Goal: Communication & Community: Answer question/provide support

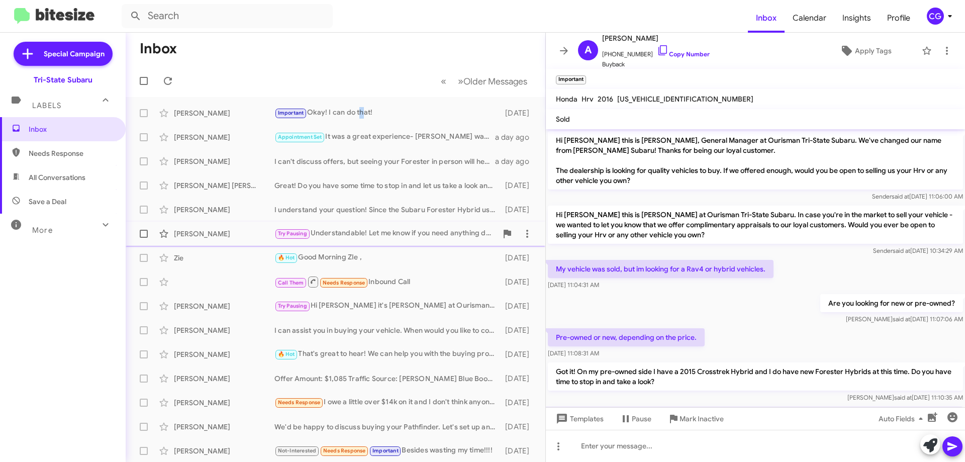
scroll to position [143, 0]
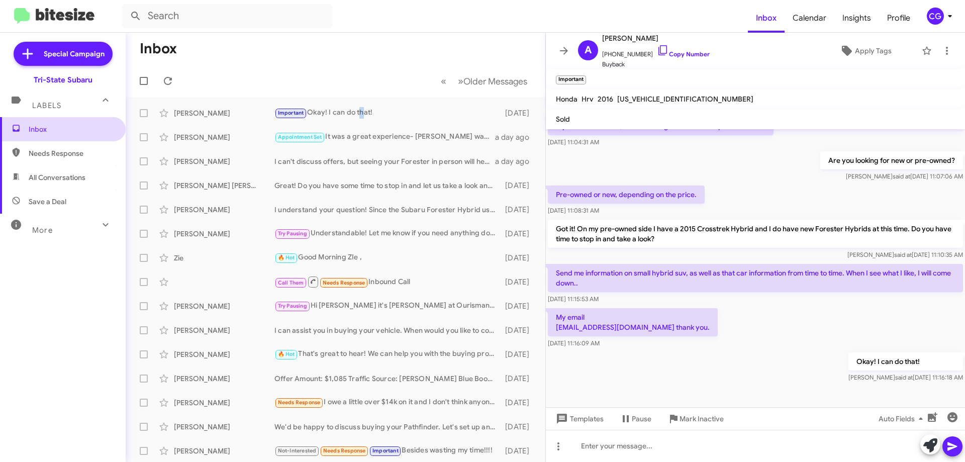
click at [45, 127] on span "Inbox" at bounding box center [71, 129] width 85 height 10
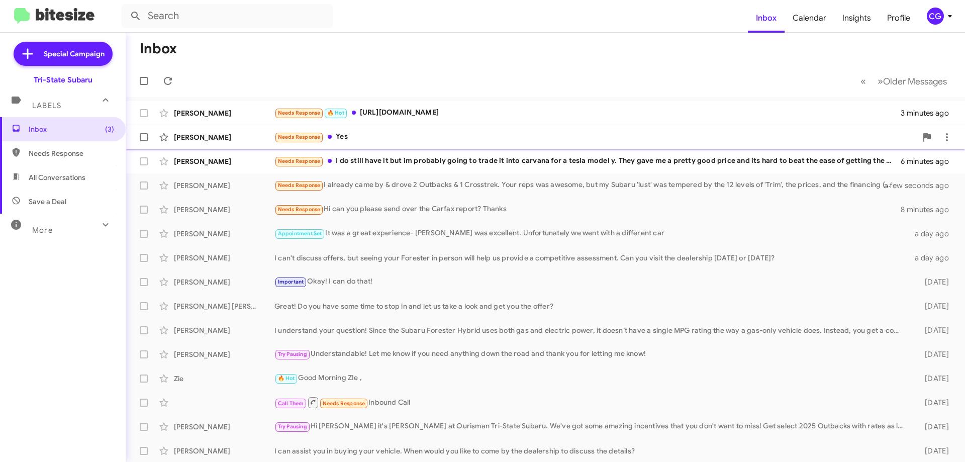
click at [385, 134] on div "Needs Response Yes" at bounding box center [596, 137] width 643 height 12
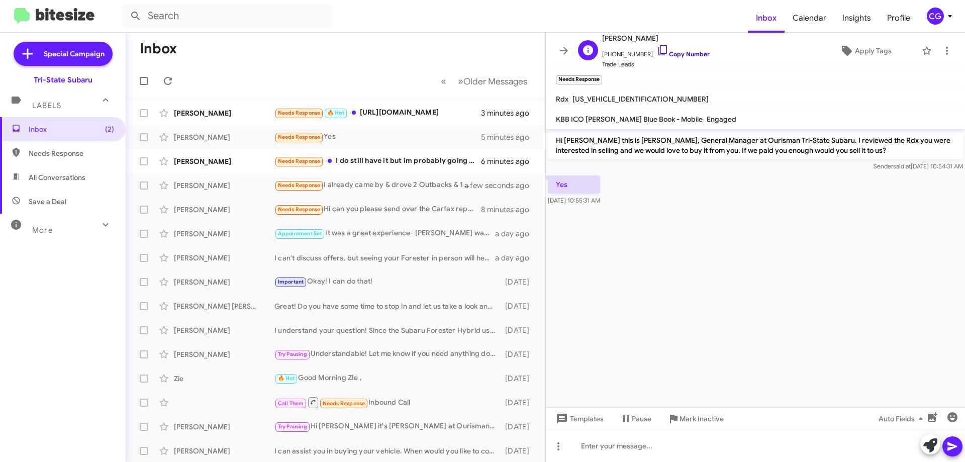
click at [684, 55] on link "Copy Number" at bounding box center [683, 54] width 53 height 8
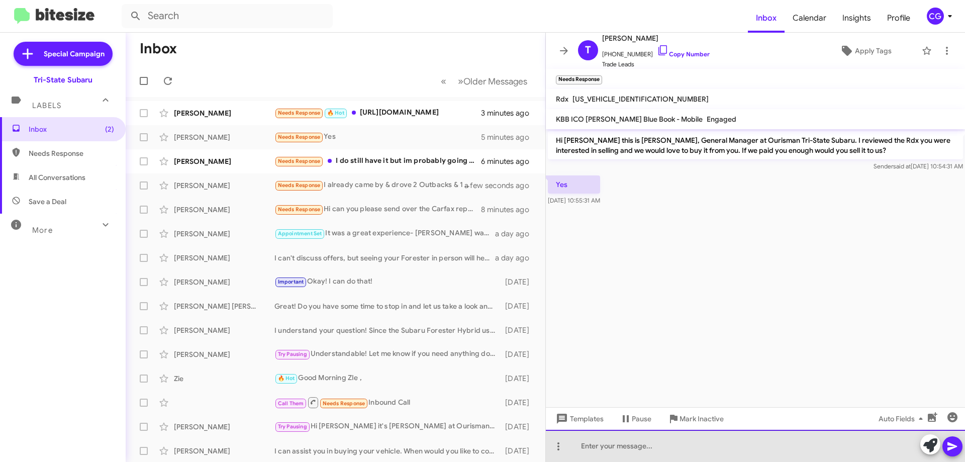
click at [647, 446] on div at bounding box center [755, 446] width 419 height 32
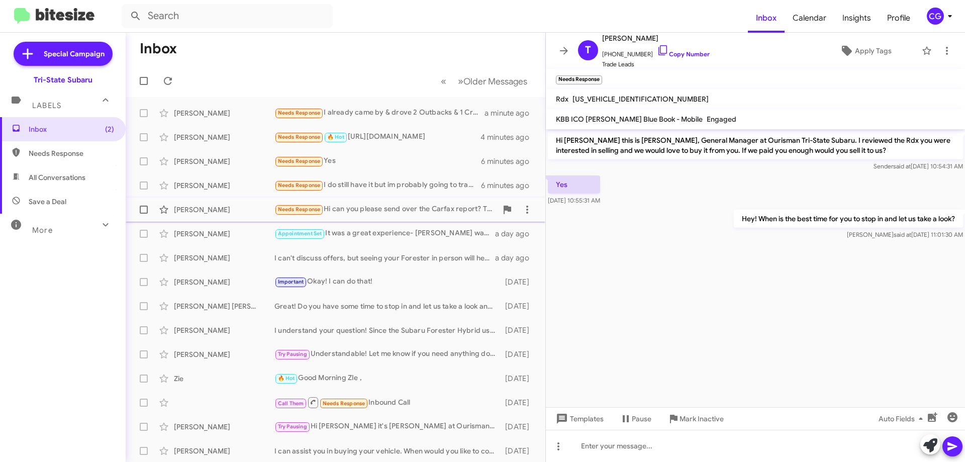
click at [381, 217] on div "Michelle Reece Needs Response Hi can you please send over the Carfax report? Th…" at bounding box center [336, 210] width 404 height 20
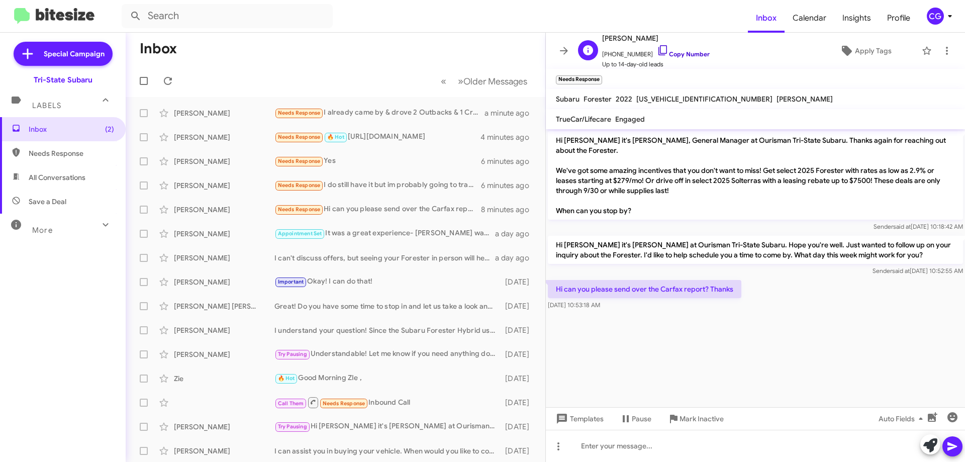
click at [674, 56] on link "Copy Number" at bounding box center [683, 54] width 53 height 8
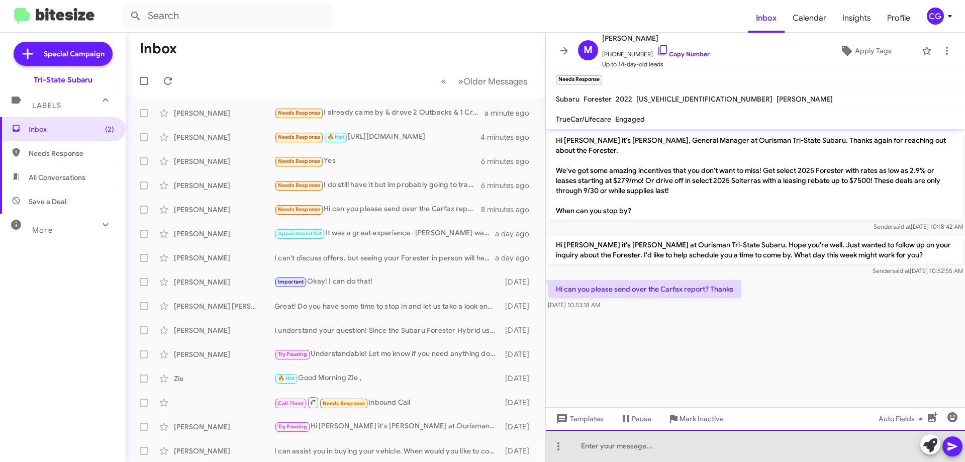
click at [639, 452] on div at bounding box center [755, 446] width 419 height 32
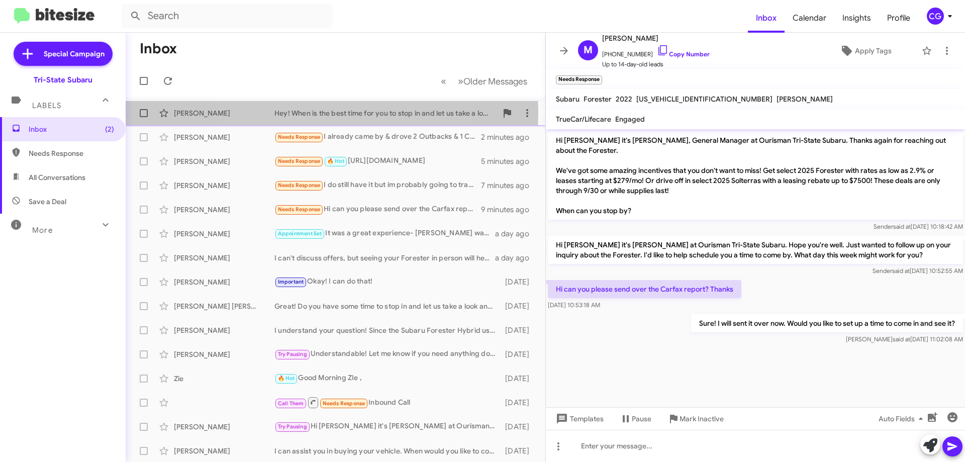
click at [315, 113] on div "Hey! When is the best time for you to stop in and let us take a look?" at bounding box center [386, 113] width 223 height 10
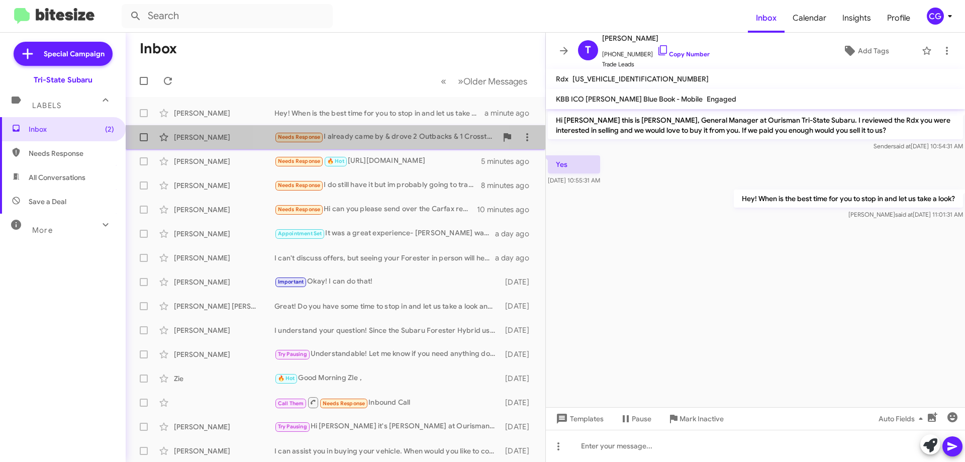
click at [360, 136] on div "Needs Response I already came by & drove 2 Outbacks & 1 Crosstrek. Your reps wa…" at bounding box center [386, 137] width 223 height 12
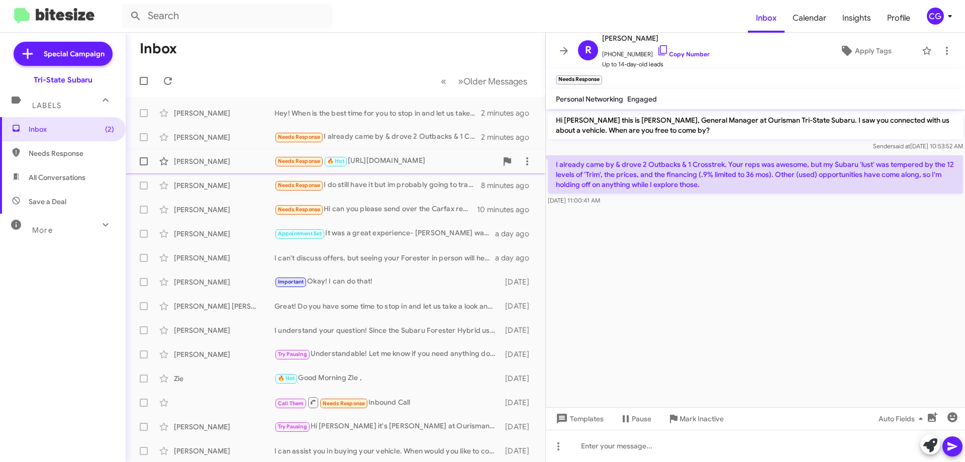
click at [414, 165] on div "Needs Response 🔥 Hot https://www.jt-auto-services.com/luxury-inventory.html" at bounding box center [386, 161] width 223 height 12
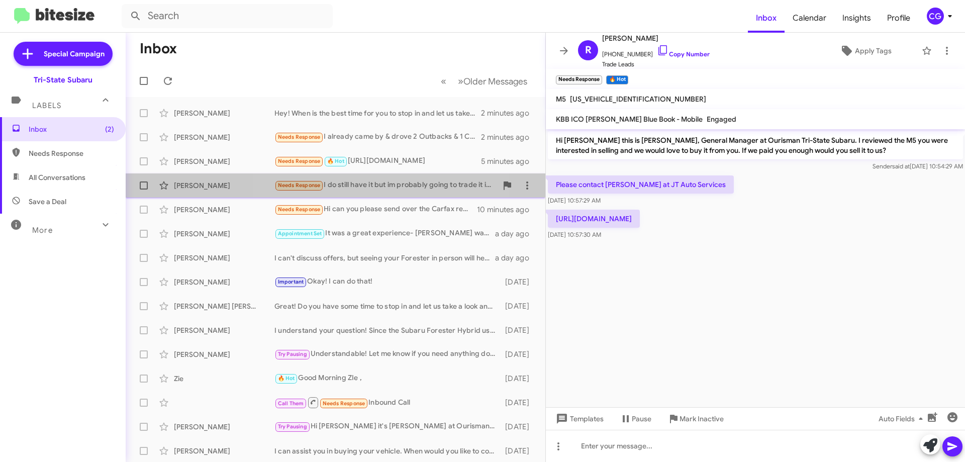
click at [374, 187] on div "Needs Response I do still have it but im probably going to trade it into carvan…" at bounding box center [386, 186] width 223 height 12
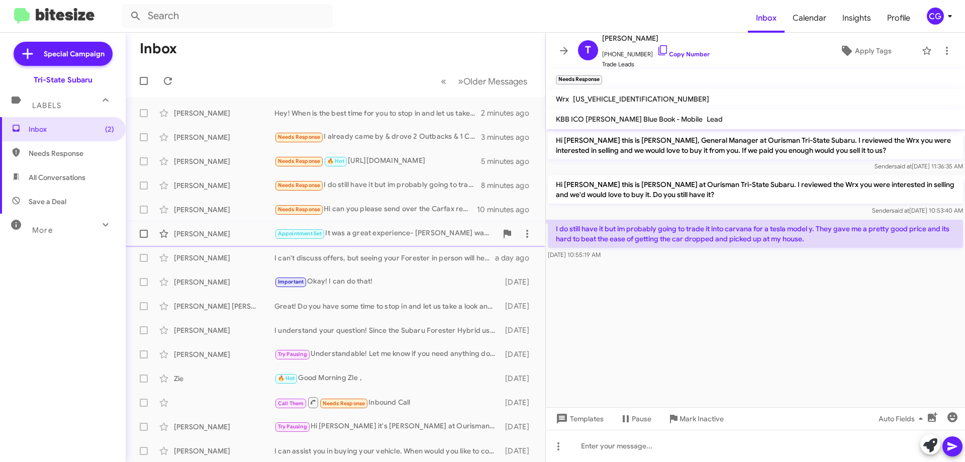
click at [362, 237] on div "Appointment Set It was a great experience- Aaron was excellent. Unfortunately w…" at bounding box center [386, 234] width 223 height 12
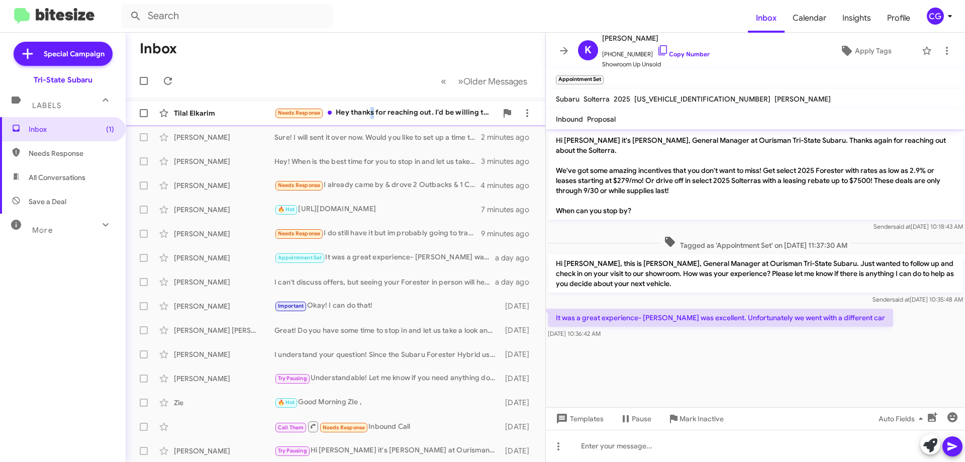
click at [372, 111] on div "Needs Response Hey thanks for reaching out. I'd be willing to sell if the offer…" at bounding box center [386, 113] width 223 height 12
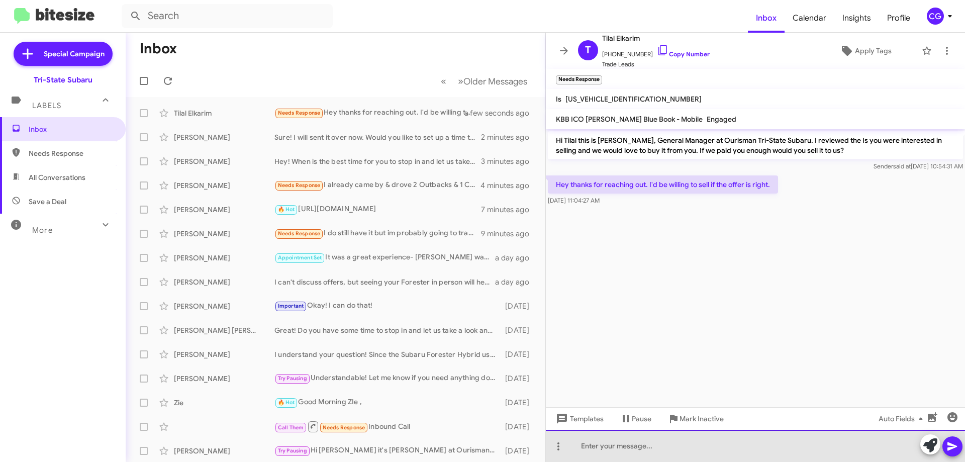
click at [625, 453] on div at bounding box center [755, 446] width 419 height 32
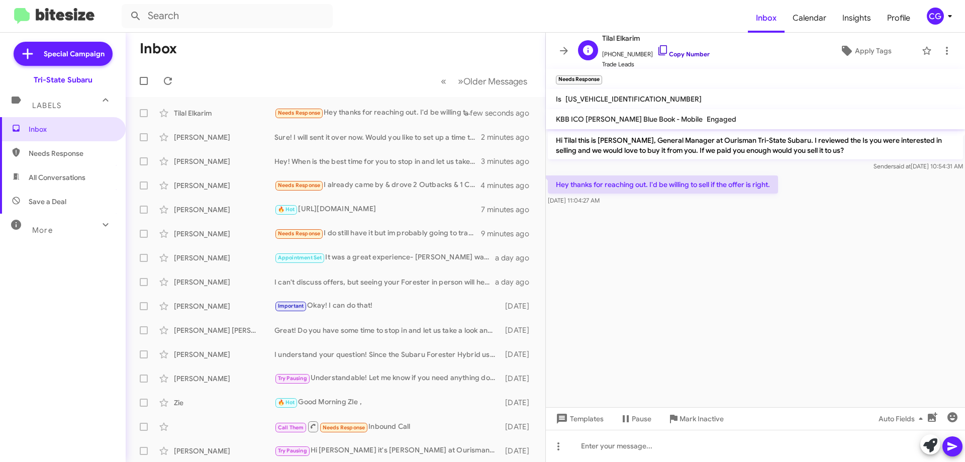
click at [688, 57] on link "Copy Number" at bounding box center [683, 54] width 53 height 8
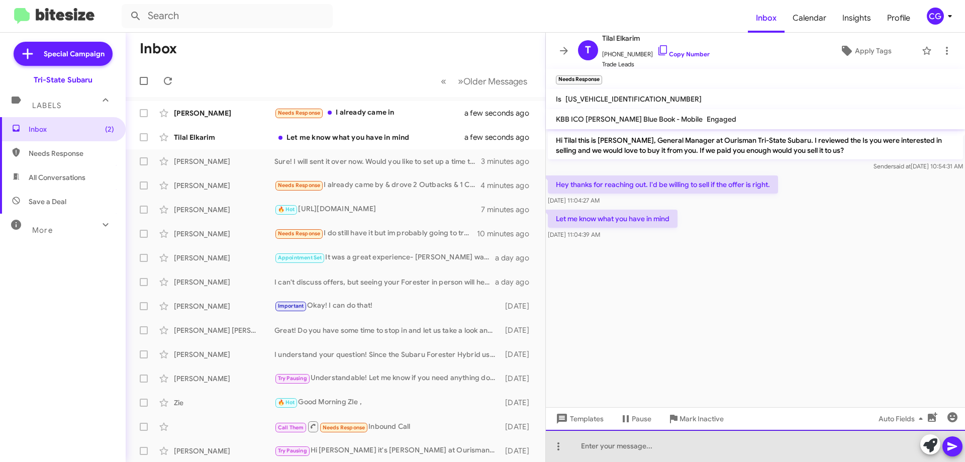
click at [603, 441] on div at bounding box center [755, 446] width 419 height 32
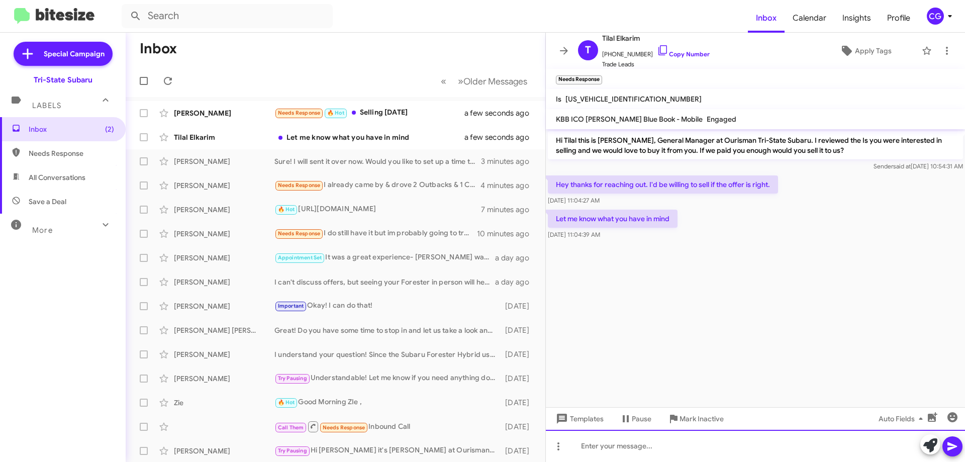
click at [613, 454] on div at bounding box center [755, 446] width 419 height 32
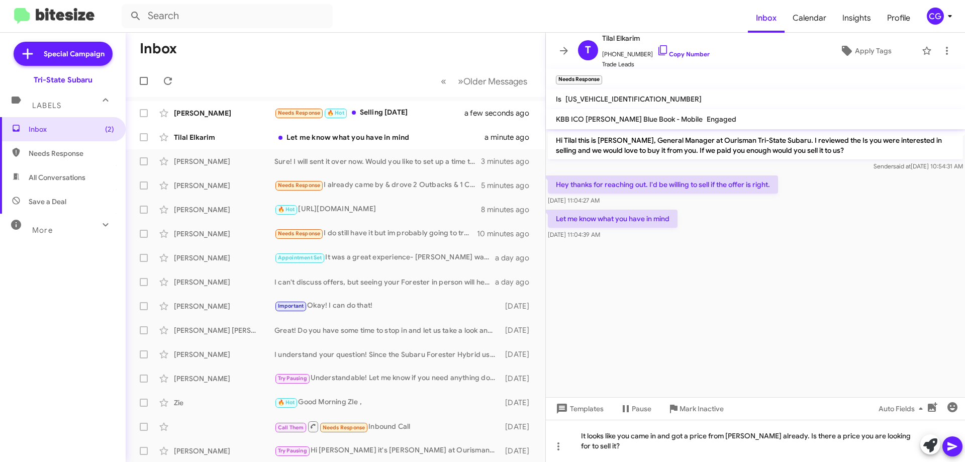
click at [955, 450] on icon at bounding box center [953, 446] width 12 height 12
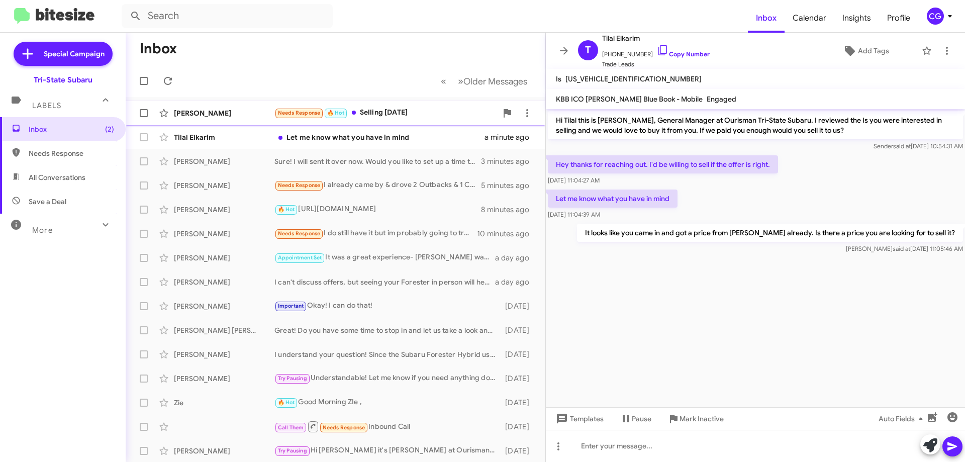
click at [375, 113] on div "Needs Response 🔥 Hot Selling tomorrow" at bounding box center [386, 113] width 223 height 12
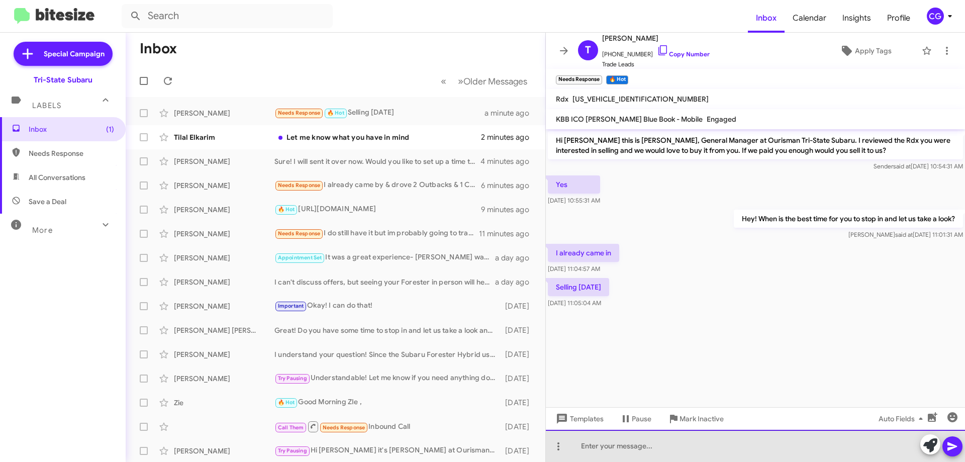
click at [669, 441] on div at bounding box center [755, 446] width 419 height 32
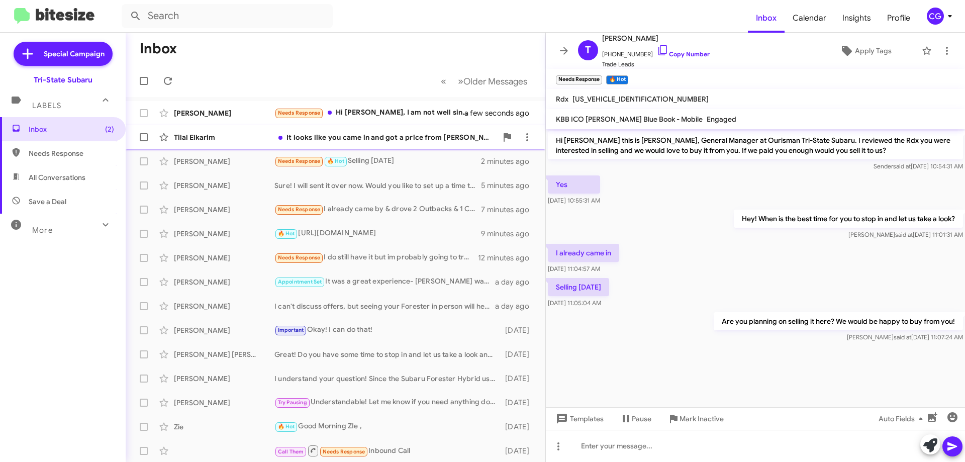
click at [416, 143] on div "Tilal Elkarim It looks like you came in and got a price from Chris already. Is …" at bounding box center [336, 137] width 404 height 20
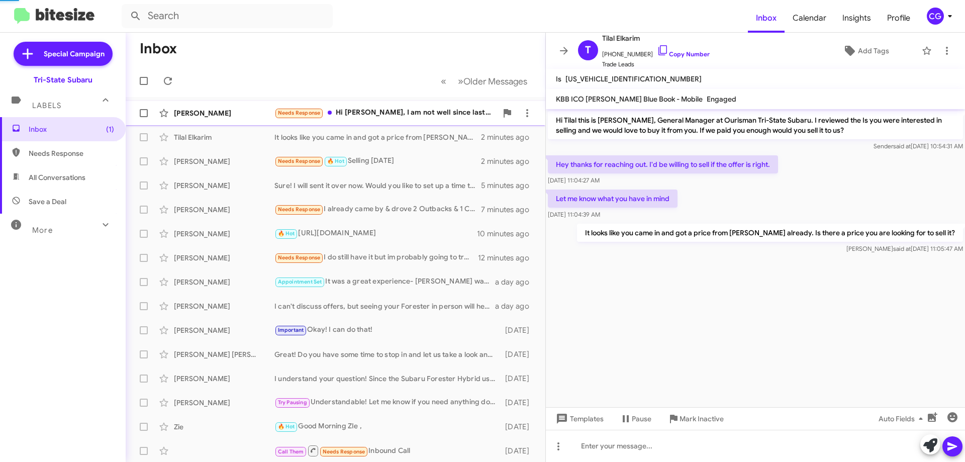
click at [397, 117] on div "Needs Response Hi Joe, I am not well since last couple of days, sorry couldn't …" at bounding box center [386, 113] width 223 height 12
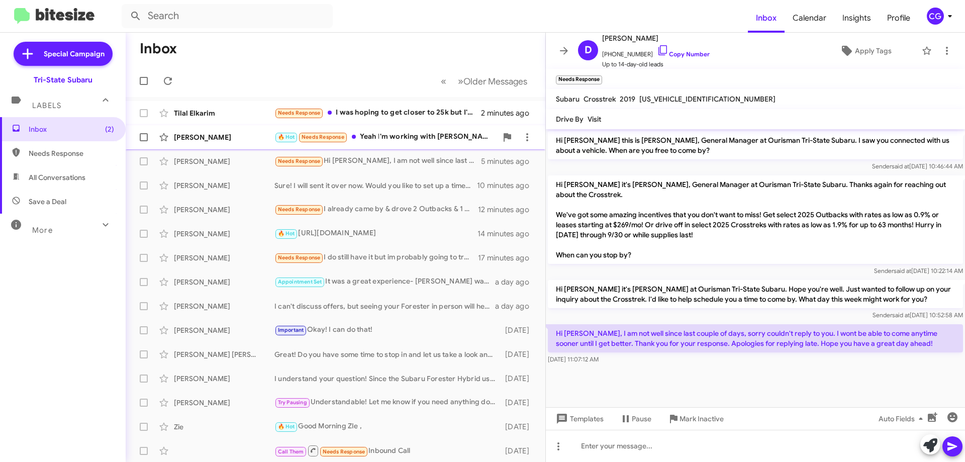
click at [396, 142] on div "🔥 Hot Needs Response Yeah I'm working with Chris" at bounding box center [386, 137] width 223 height 12
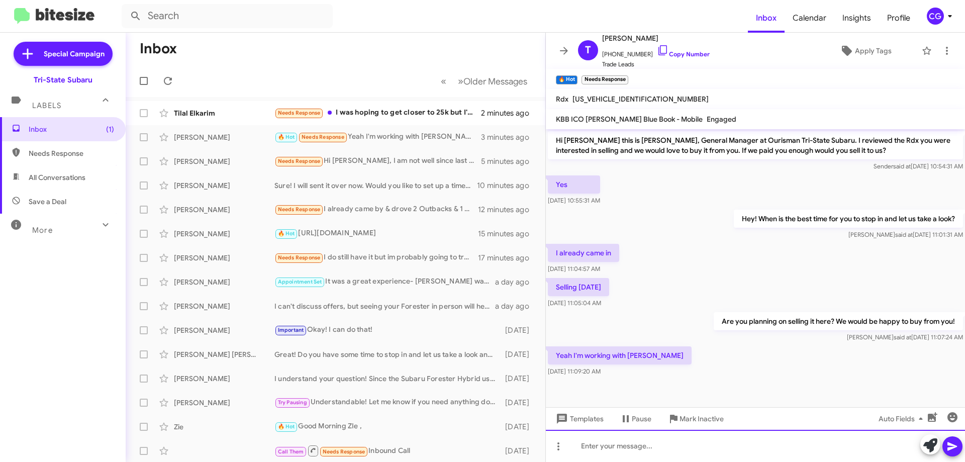
click at [625, 458] on div at bounding box center [755, 446] width 419 height 32
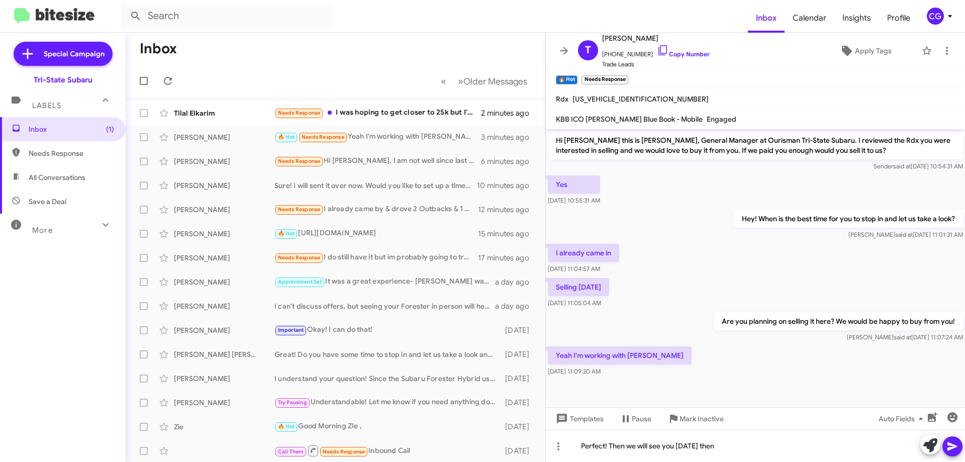
click at [947, 444] on icon at bounding box center [953, 446] width 12 height 12
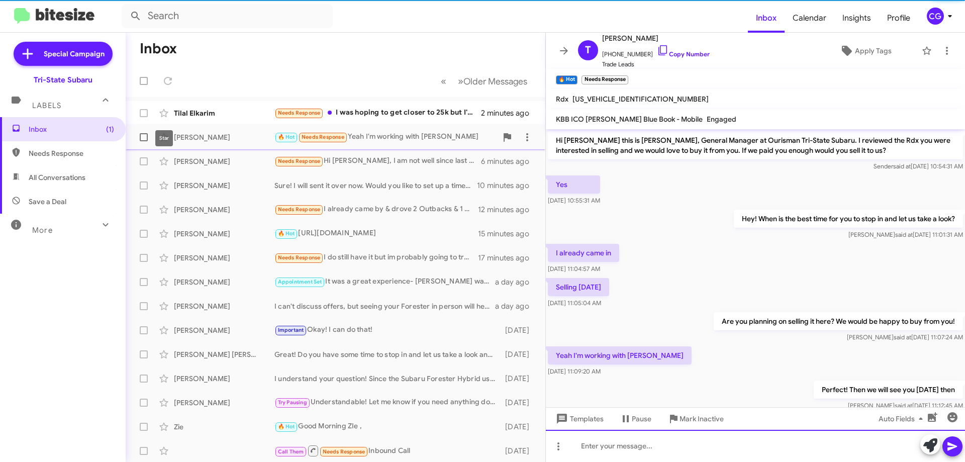
scroll to position [26, 0]
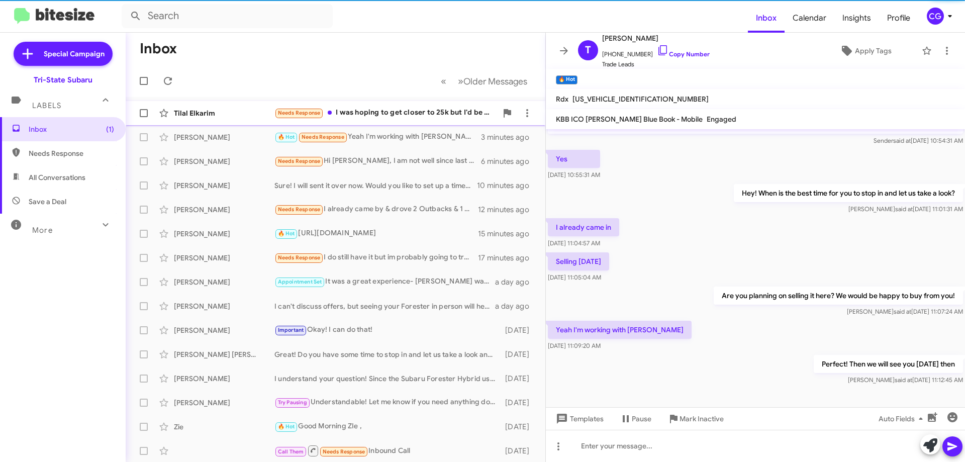
click at [410, 118] on div "Needs Response I was hoping to get closer to 25k but I'd be open to hearing wha…" at bounding box center [386, 113] width 223 height 12
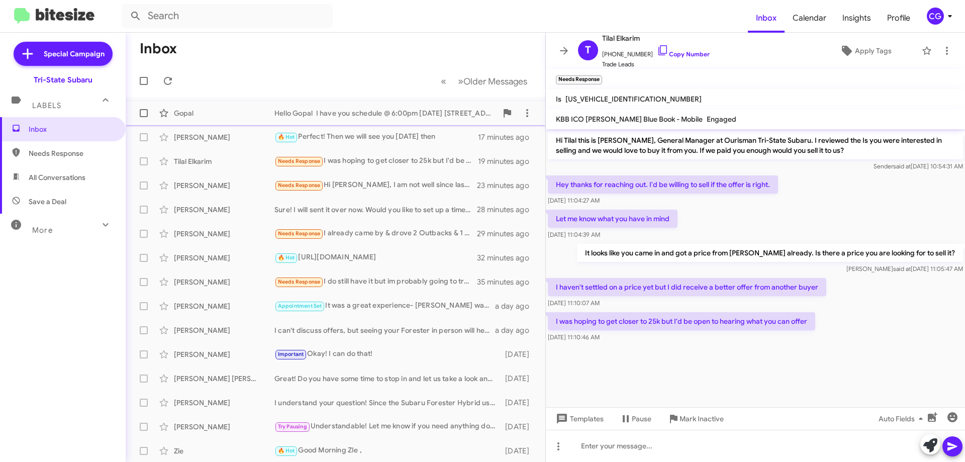
click at [373, 113] on div "Hello Gopal I have you schedule @ 6:00pm today 255 E Cleveland ave we have 2025…" at bounding box center [386, 113] width 223 height 10
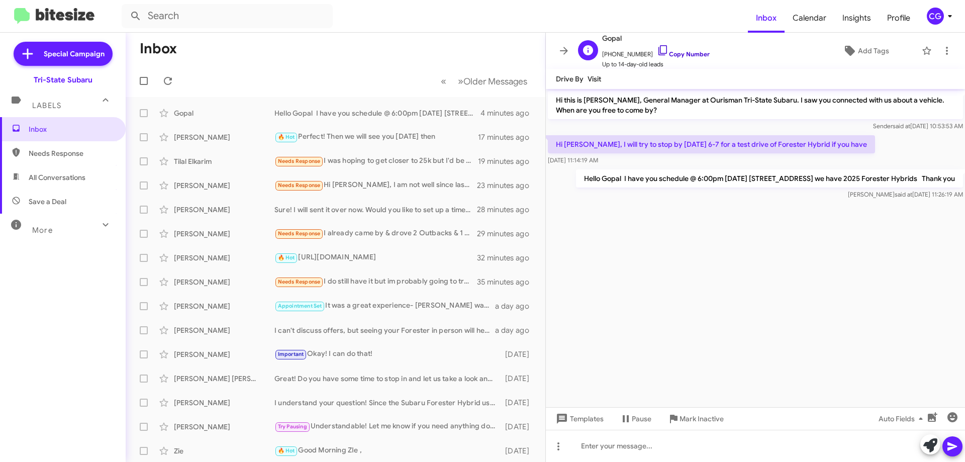
click at [687, 56] on link "Copy Number" at bounding box center [683, 54] width 53 height 8
click at [349, 131] on div "🔥 Hot Perfect! Then we will see you tomorrow then" at bounding box center [386, 137] width 223 height 12
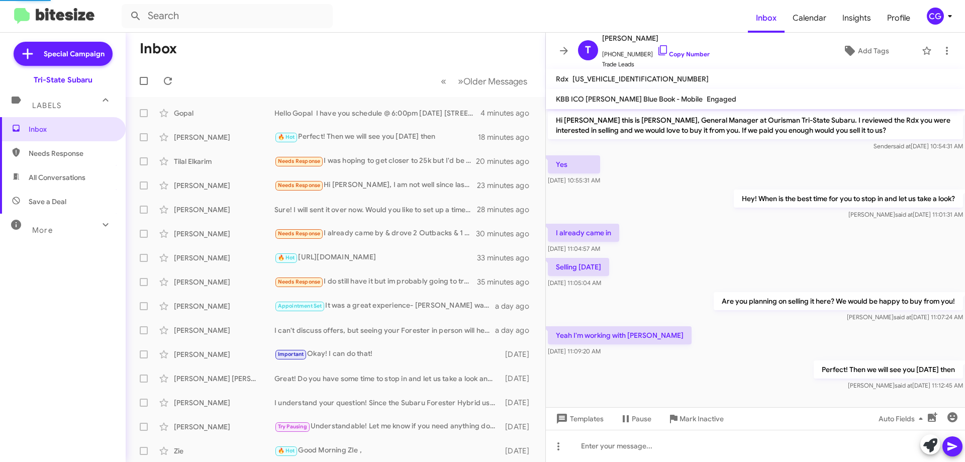
scroll to position [6, 0]
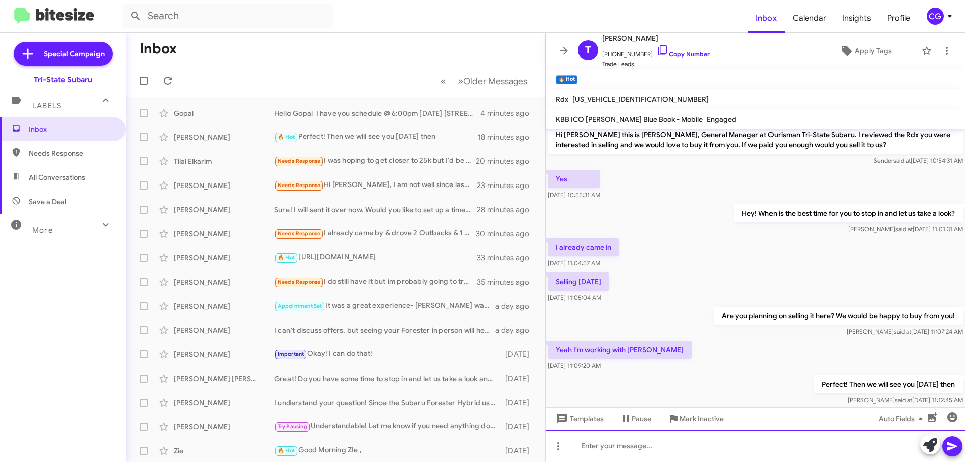
click at [655, 453] on div at bounding box center [755, 446] width 419 height 32
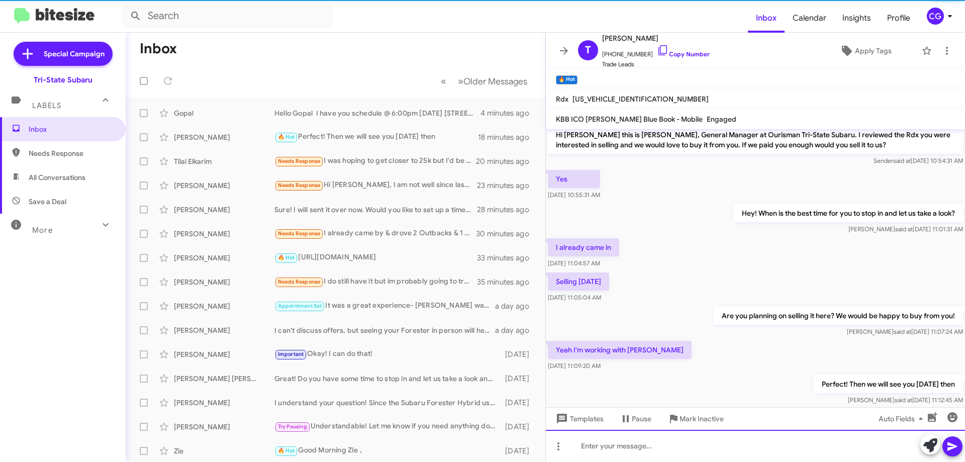
scroll to position [62, 0]
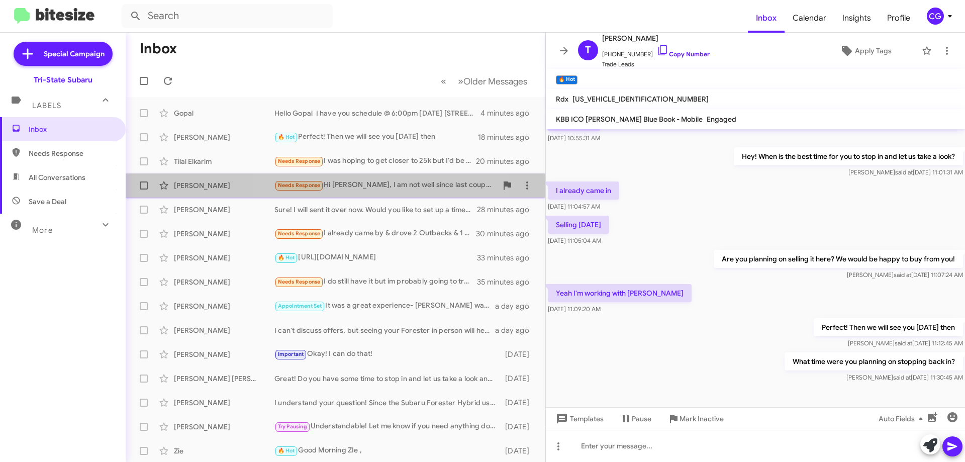
click at [354, 185] on div "Needs Response Hi Joe, I am not well since last couple of days, sorry couldn't …" at bounding box center [386, 186] width 223 height 12
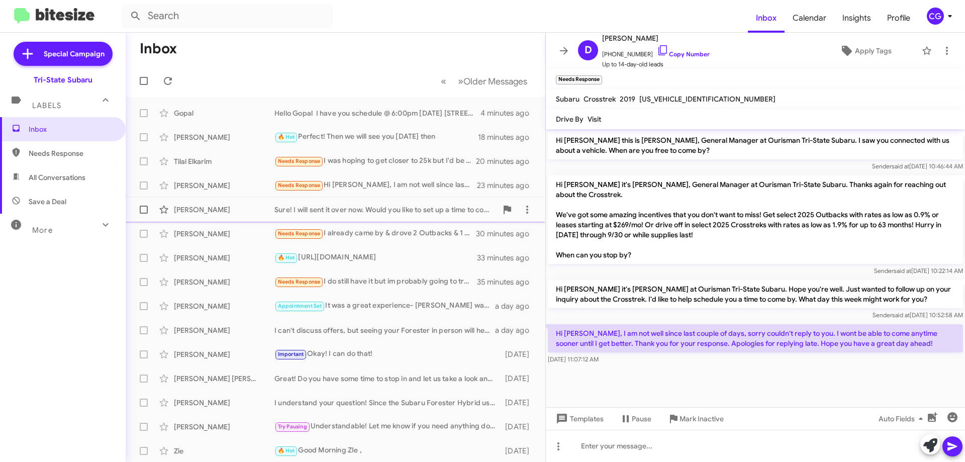
click at [391, 205] on div "Sure! I will sent it over now. Would you like to set up a time to come in and s…" at bounding box center [386, 210] width 223 height 10
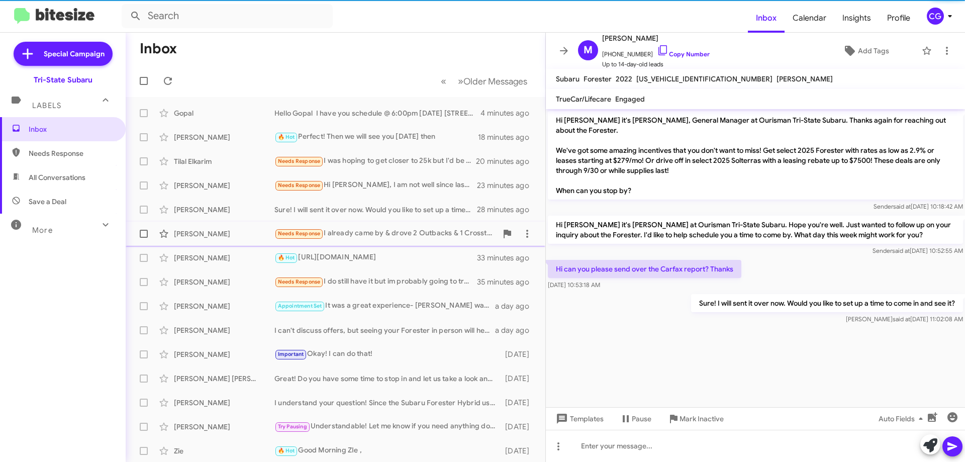
click at [378, 235] on div "Needs Response I already came by & drove 2 Outbacks & 1 Crosstrek. Your reps wa…" at bounding box center [386, 234] width 223 height 12
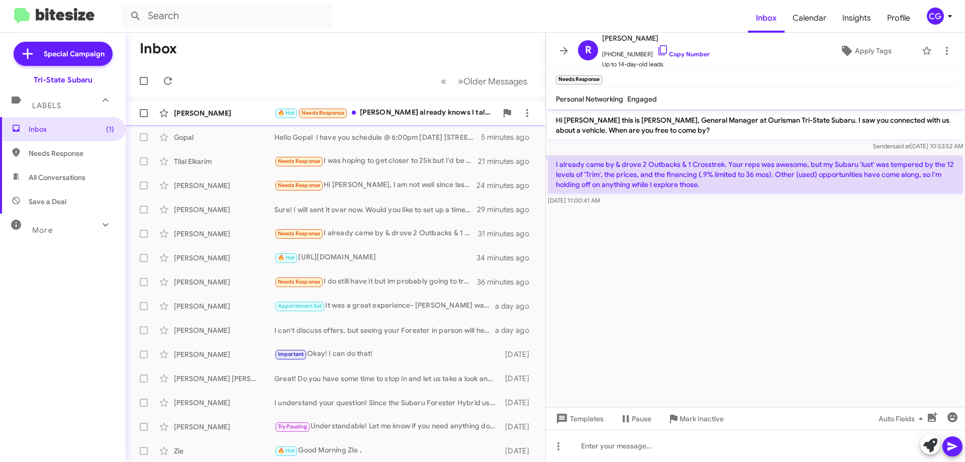
click at [398, 112] on div "🔥 Hot Needs Response Chris already knows I talked to him" at bounding box center [386, 113] width 223 height 12
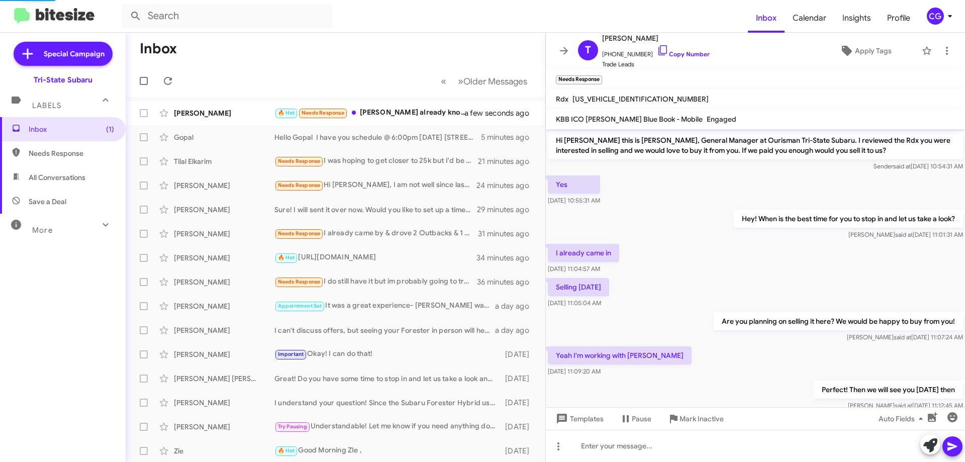
scroll to position [99, 0]
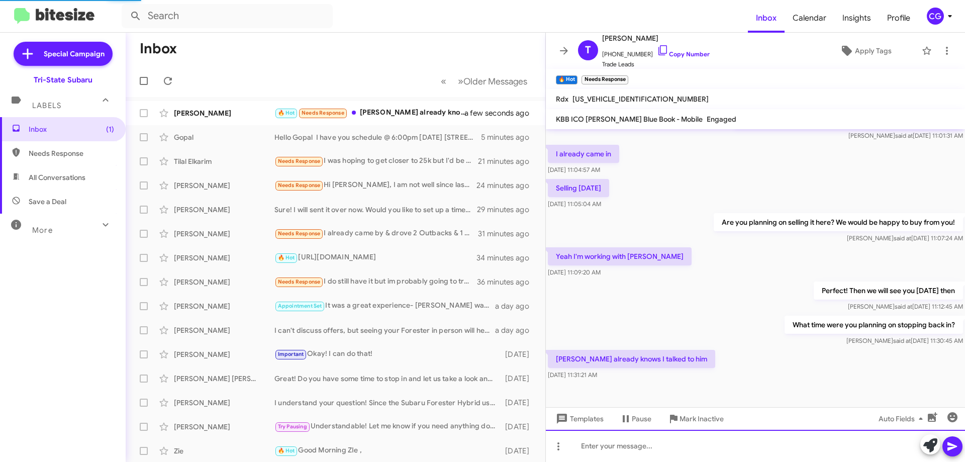
click at [655, 446] on div at bounding box center [755, 446] width 419 height 32
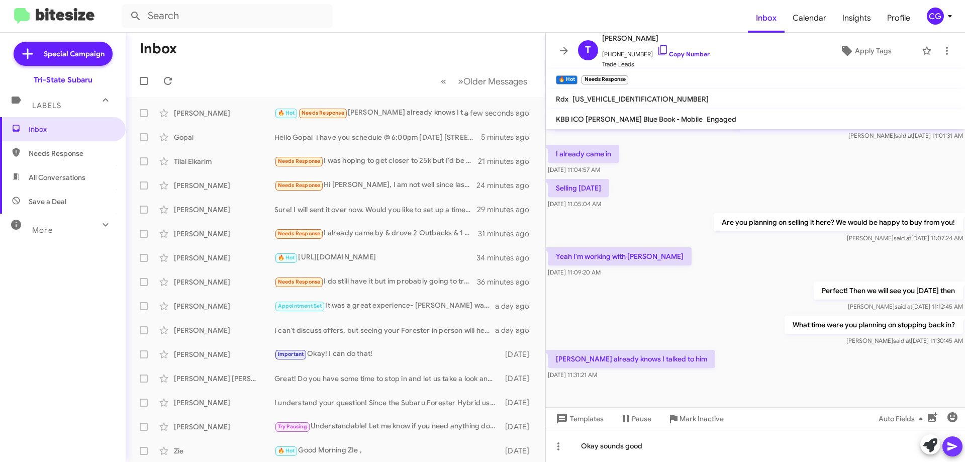
click at [952, 443] on icon at bounding box center [953, 446] width 12 height 12
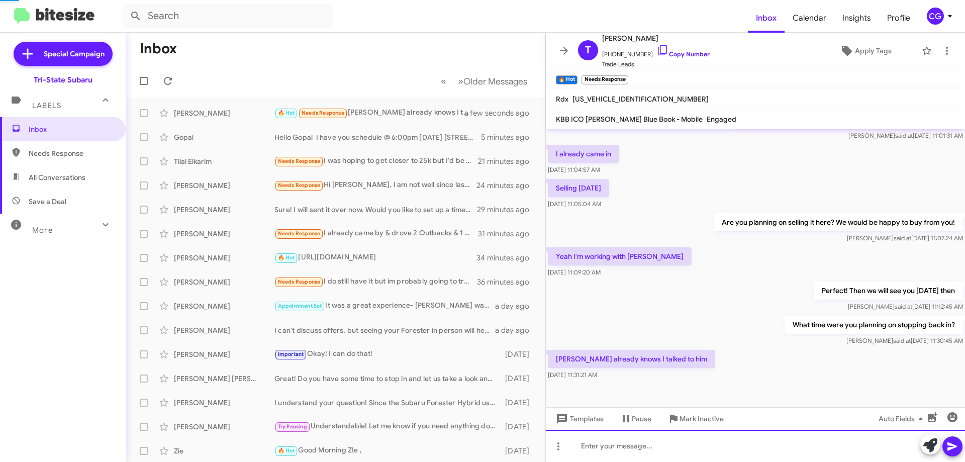
scroll to position [0, 0]
